Goal: Task Accomplishment & Management: Use online tool/utility

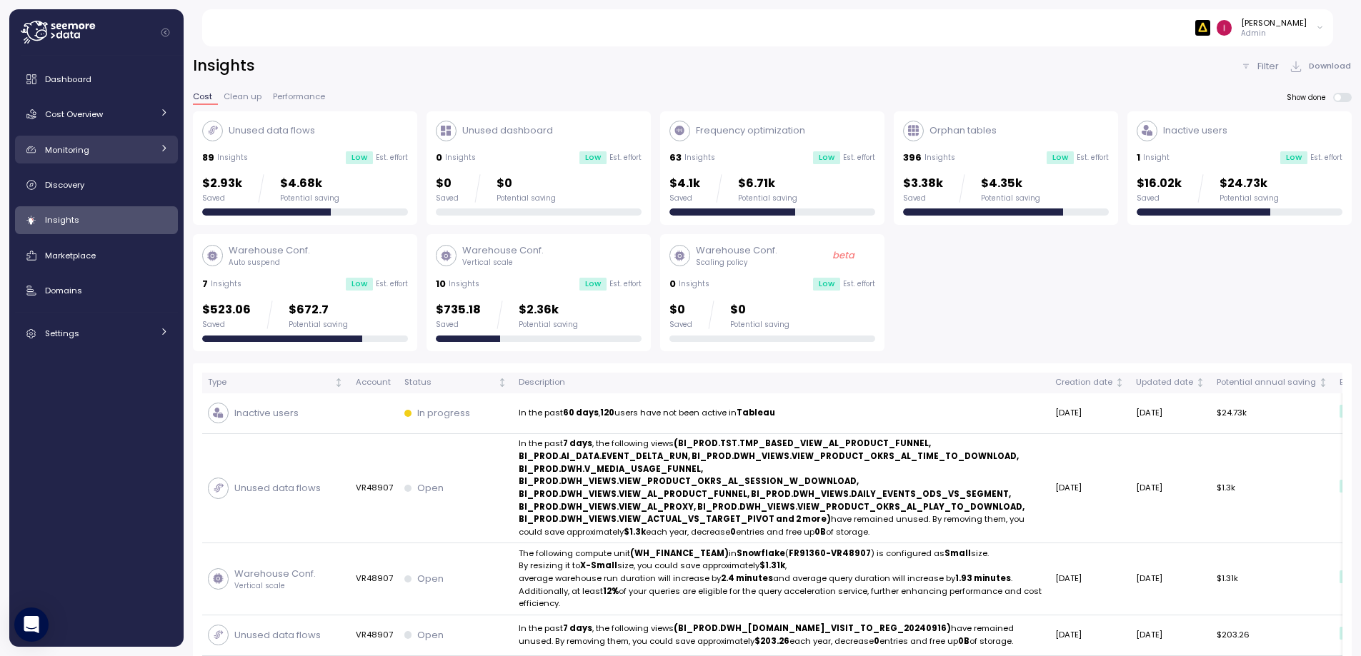
click at [74, 152] on span "Monitoring" at bounding box center [67, 149] width 44 height 11
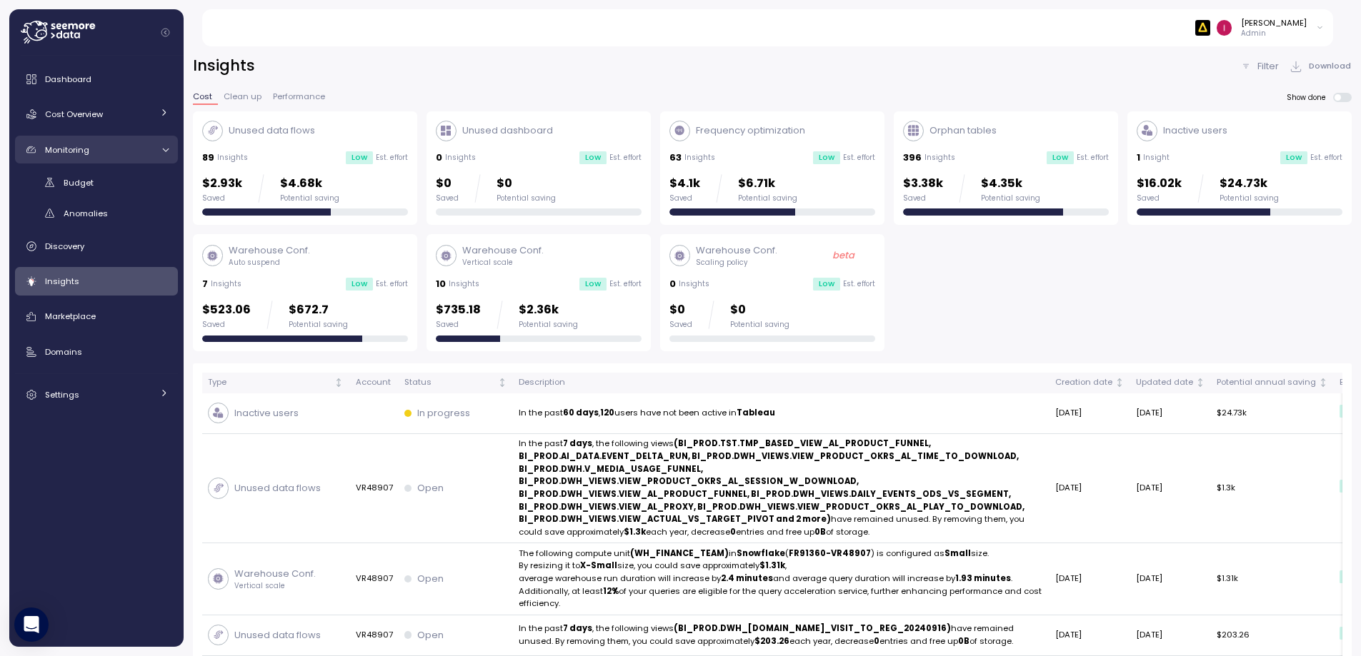
click at [74, 153] on span "Monitoring" at bounding box center [67, 149] width 44 height 11
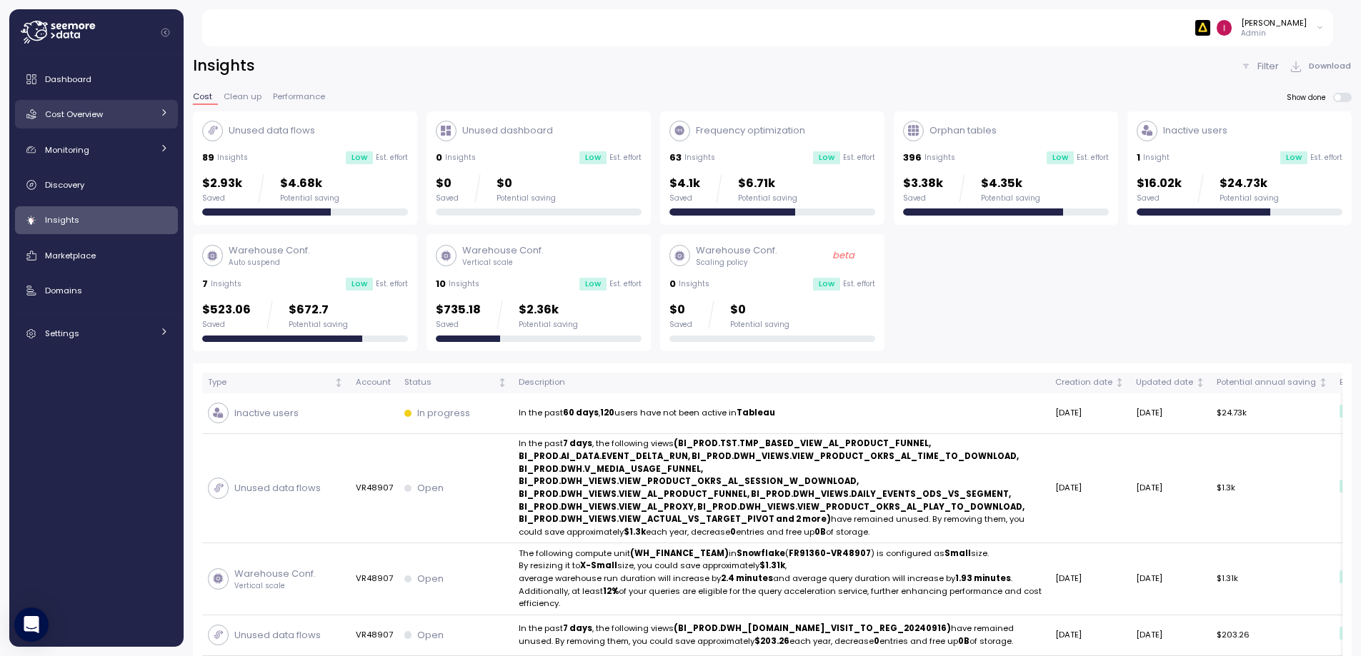
click at [86, 123] on link "Cost Overview" at bounding box center [96, 114] width 163 height 29
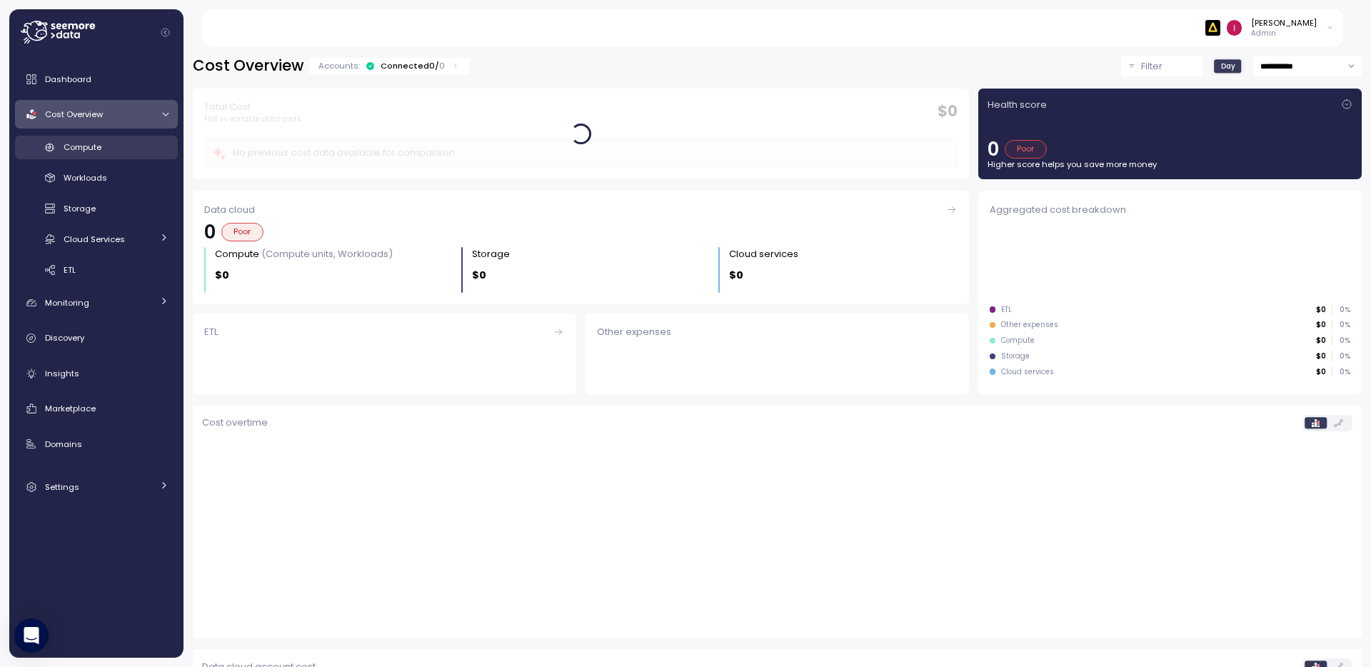
click at [98, 146] on span "Compute" at bounding box center [83, 146] width 38 height 11
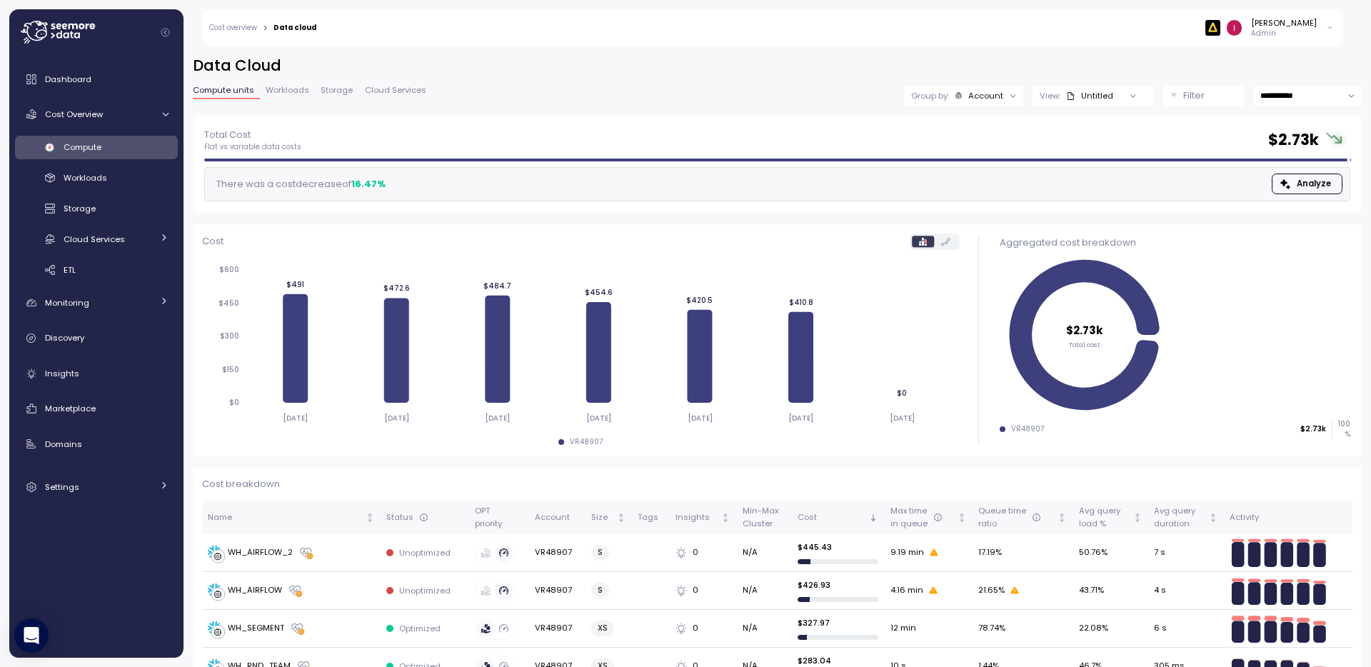
scroll to position [388, 0]
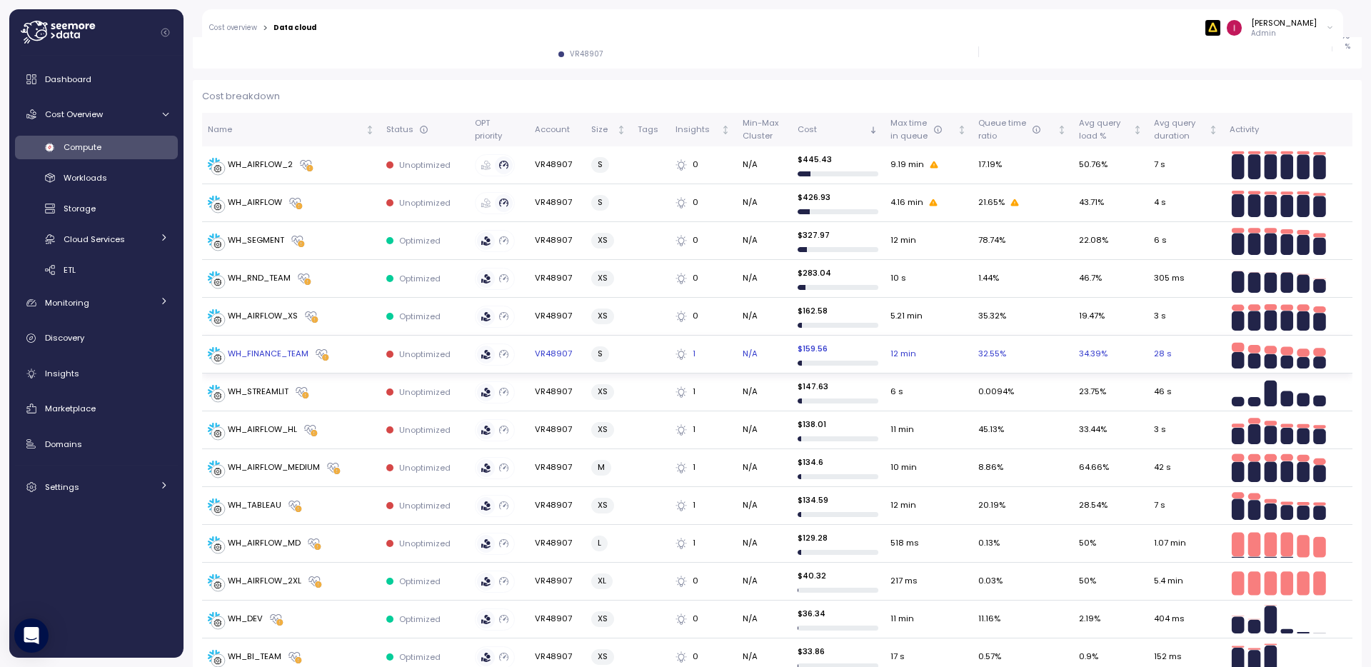
click at [273, 355] on div "WH_FINANCE_TEAM" at bounding box center [268, 354] width 81 height 13
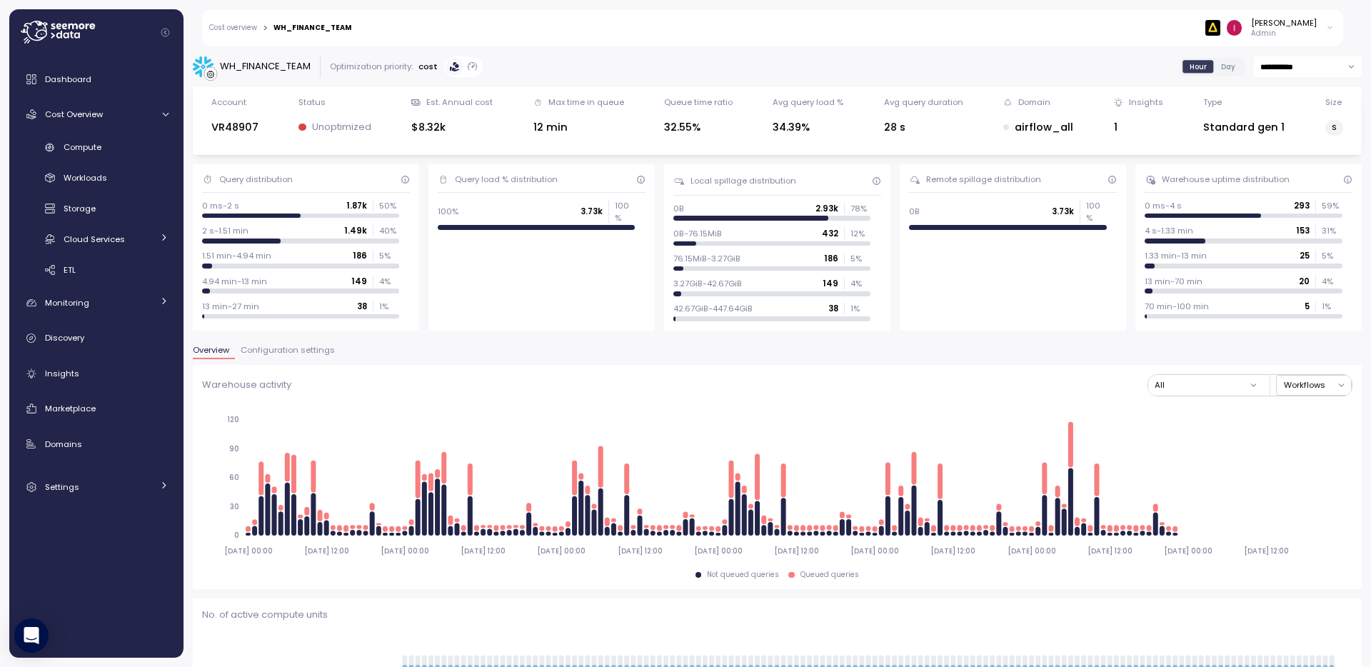
click at [309, 352] on span "Configuration settings" at bounding box center [288, 350] width 94 height 8
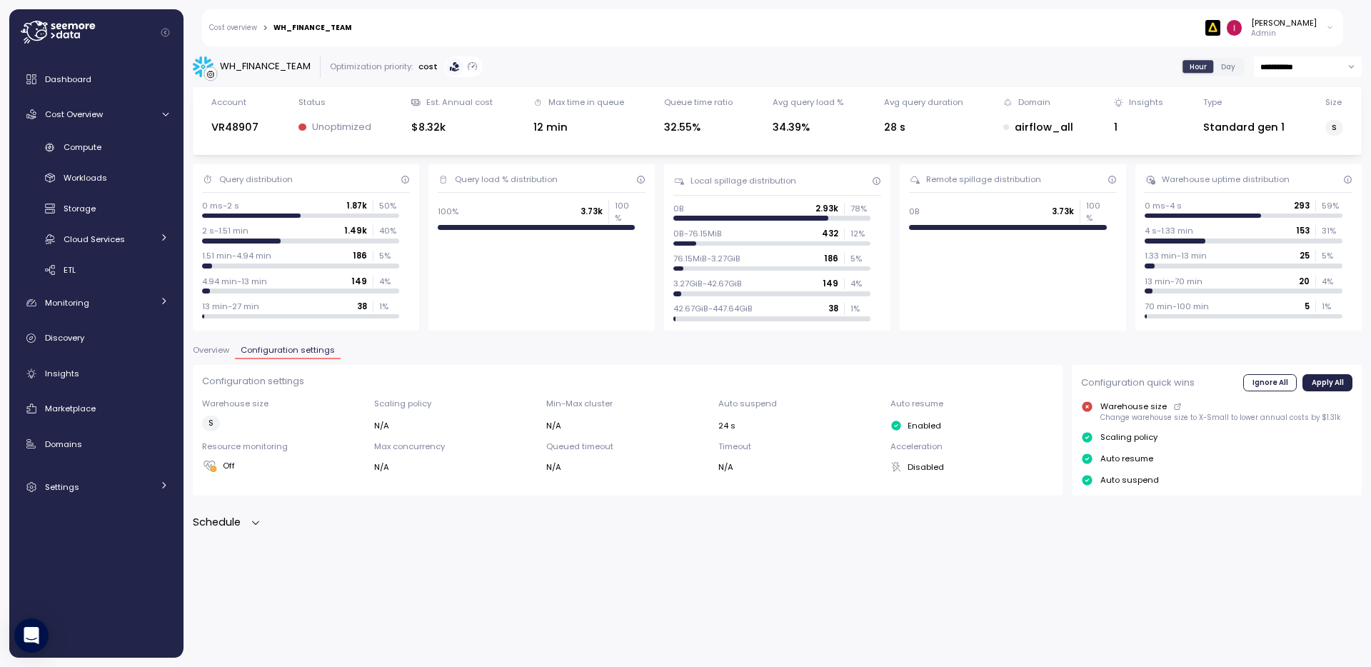
click at [225, 529] on p "Schedule" at bounding box center [217, 522] width 48 height 16
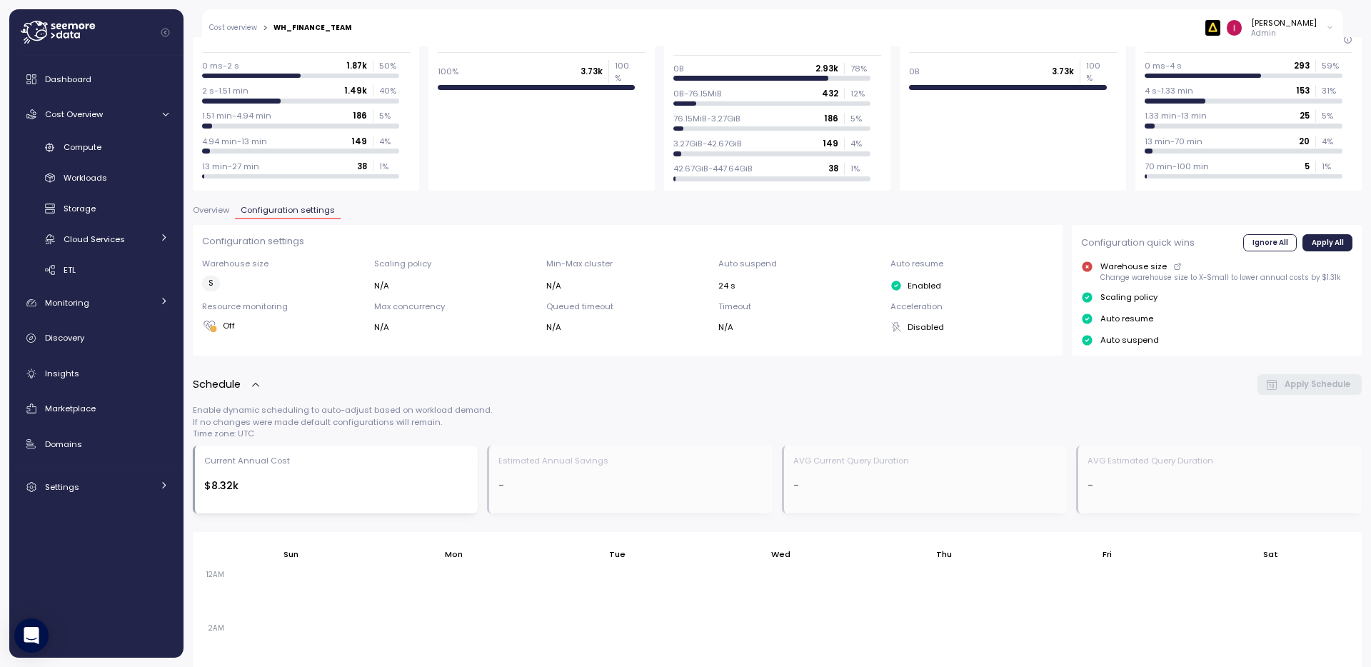
scroll to position [636, 0]
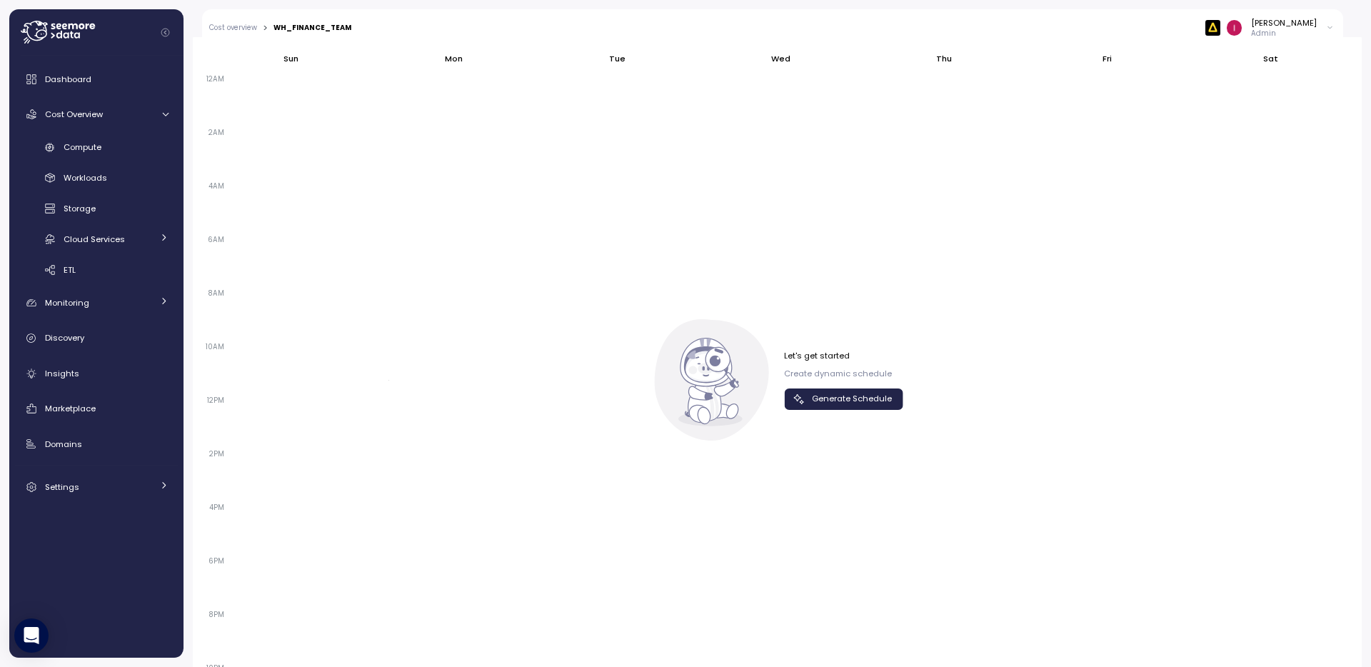
click at [843, 395] on span "Generate Schedule" at bounding box center [852, 398] width 80 height 19
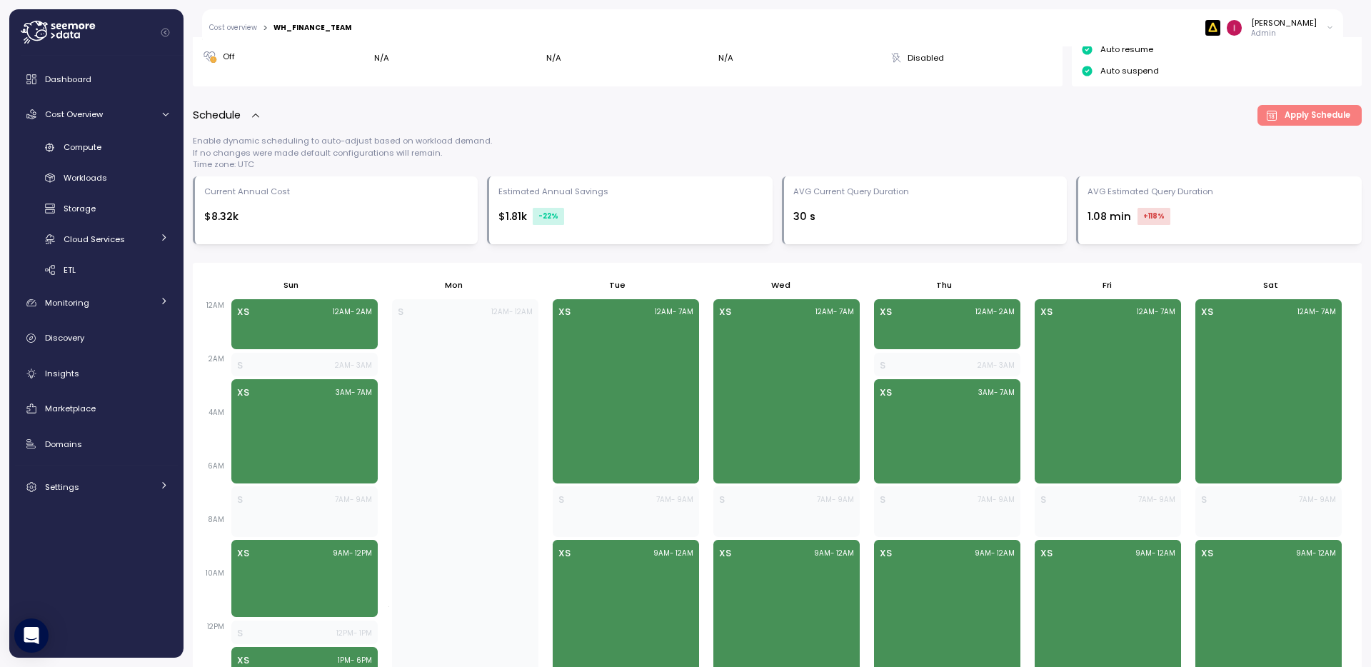
scroll to position [412, 0]
